Goal: Communication & Community: Answer question/provide support

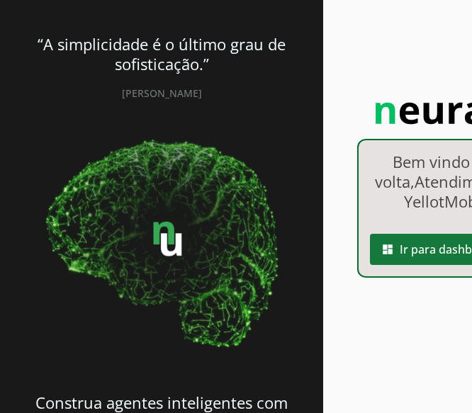
click at [398, 267] on span at bounding box center [442, 250] width 145 height 34
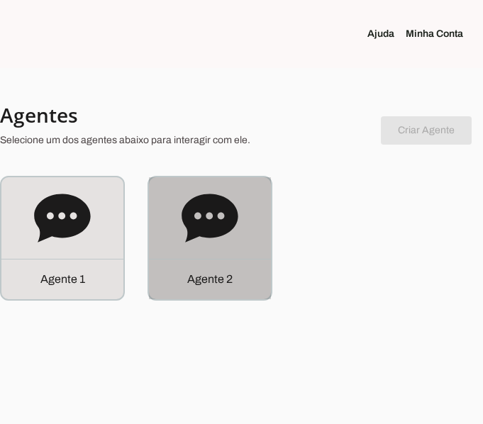
click at [194, 238] on icon at bounding box center [210, 218] width 57 height 57
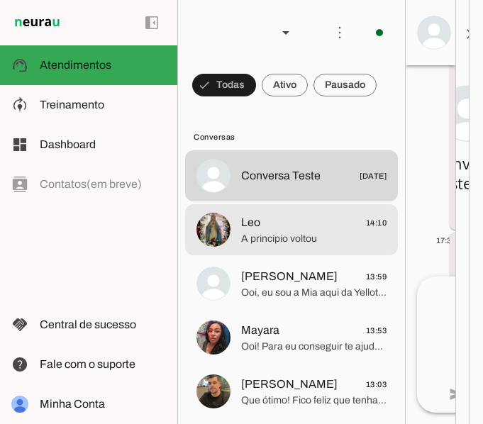
click at [261, 230] on span "Leo 14:10" at bounding box center [313, 223] width 145 height 18
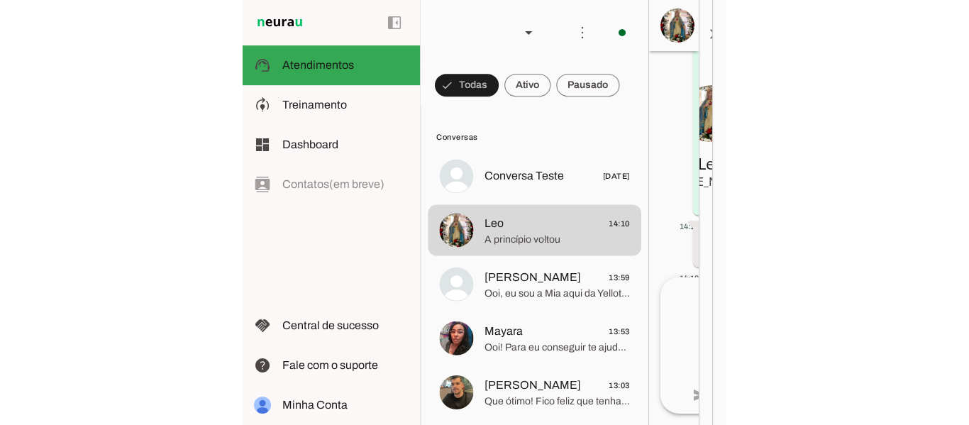
scroll to position [1263, 0]
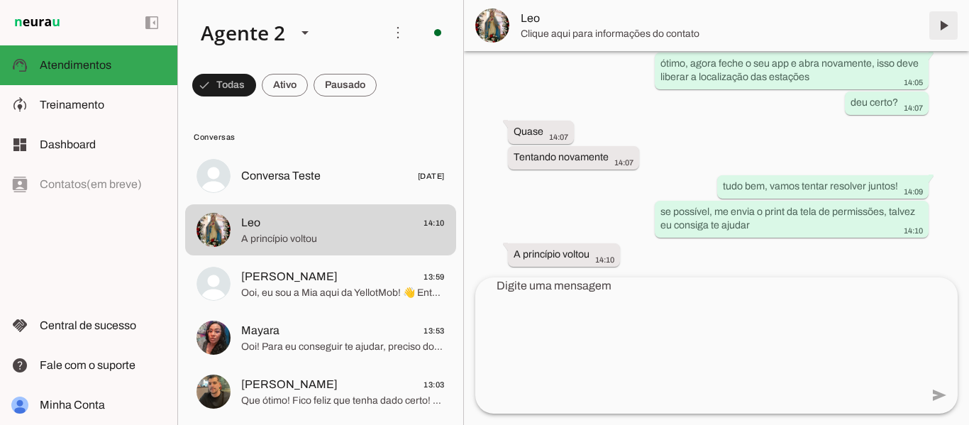
click at [472, 24] on span at bounding box center [943, 26] width 34 height 34
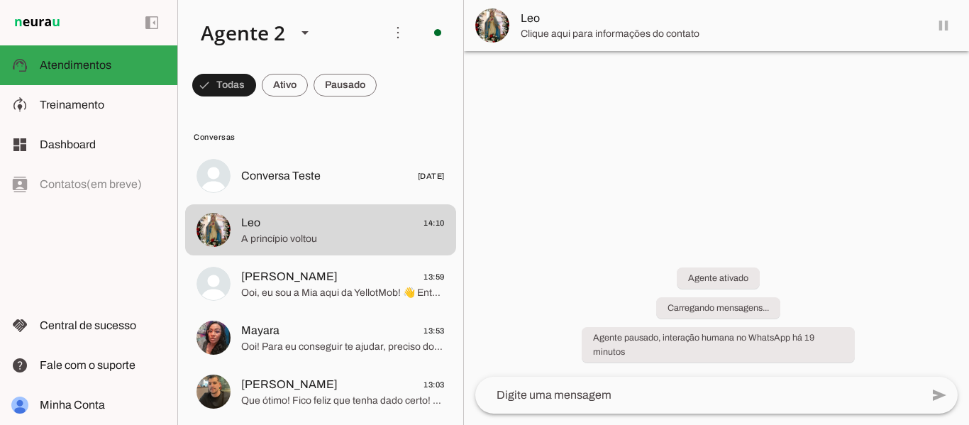
scroll to position [0, 0]
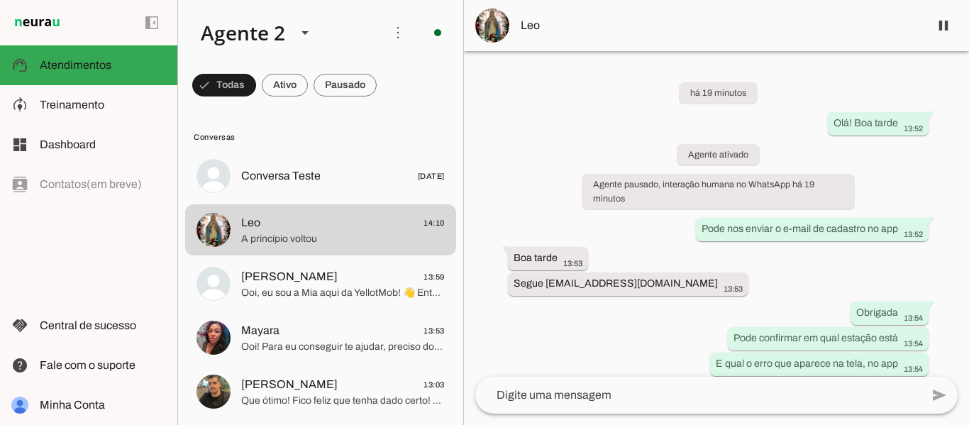
click at [472, 399] on textarea at bounding box center [697, 394] width 445 height 17
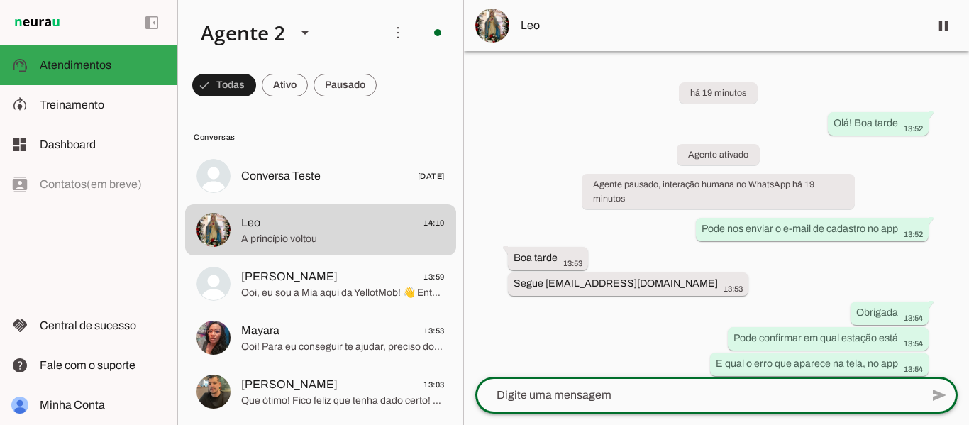
scroll to position [28, 0]
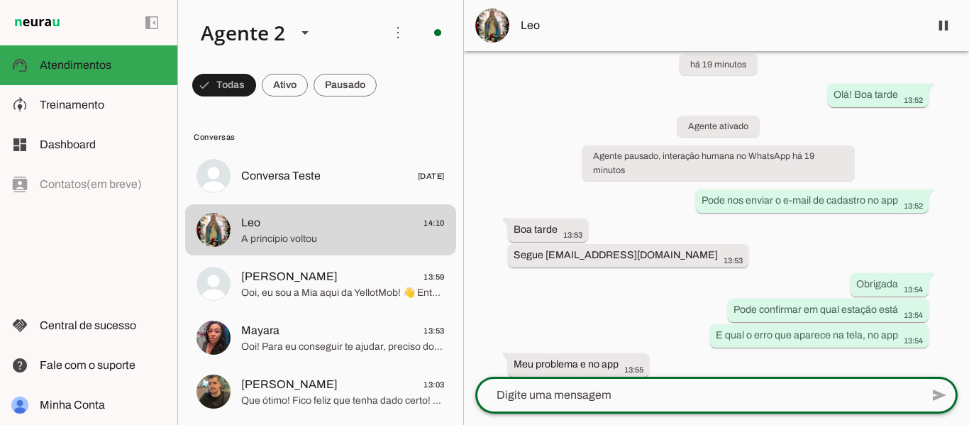
click at [472, 402] on div "add send send 🎤 Recording... description Document photo_library Photos & videos…" at bounding box center [716, 401] width 505 height 48
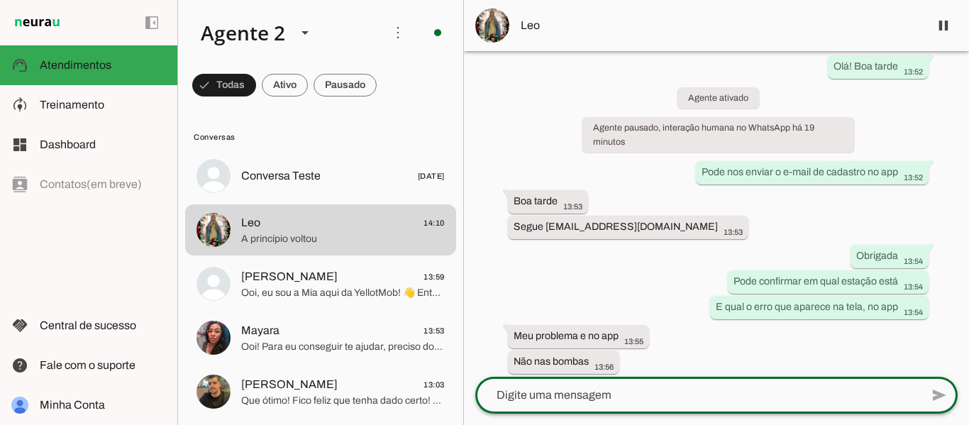
scroll to position [85, 0]
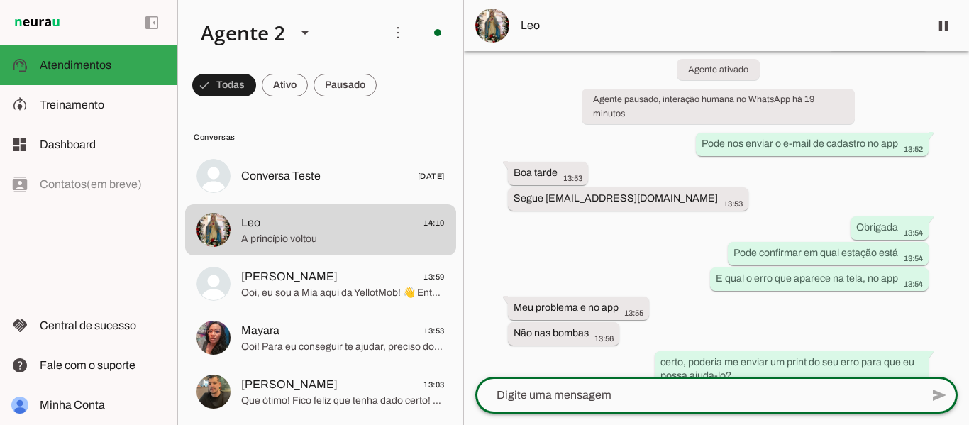
click at [472, 385] on div "add send send 🎤 Recording... description Document photo_library Photos & videos…" at bounding box center [716, 401] width 505 height 48
drag, startPoint x: 968, startPoint y: 385, endPoint x: 963, endPoint y: 364, distance: 21.8
click at [472, 364] on chat-widget "pause O agente está respondendo mensagens. Caso novas mensagens sejam enviadas …" at bounding box center [716, 212] width 505 height 425
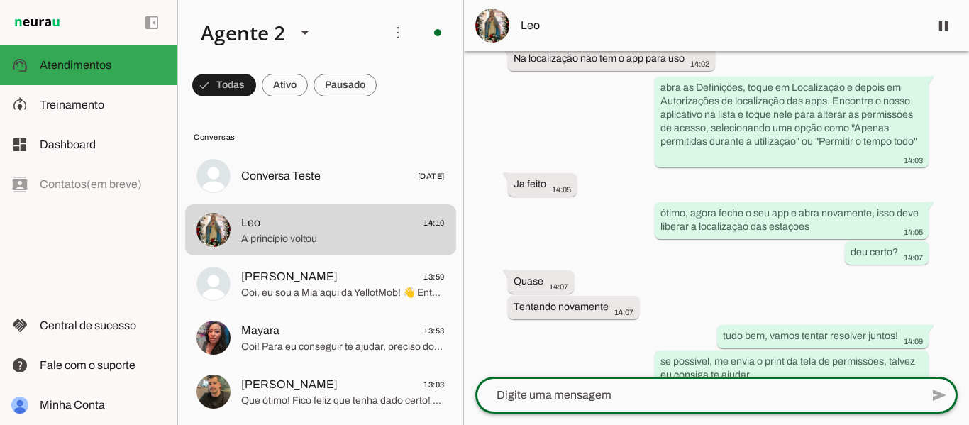
scroll to position [1197, 0]
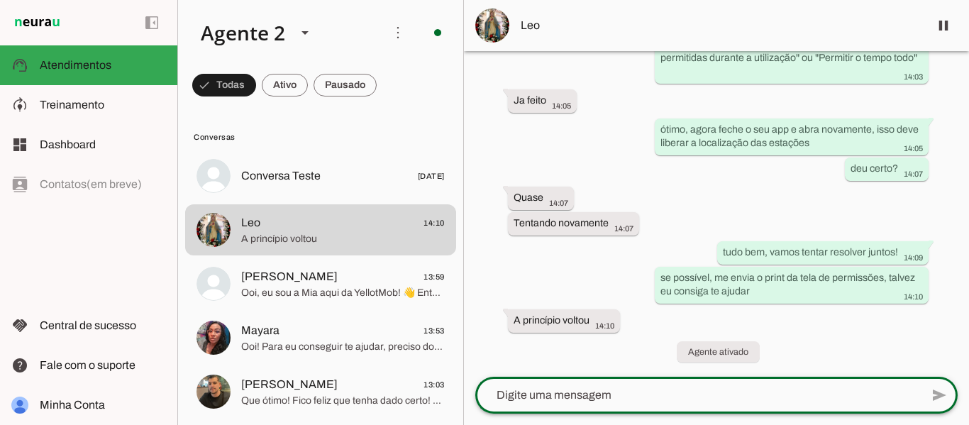
click at [472, 394] on textarea at bounding box center [697, 394] width 445 height 17
